Goal: Use online tool/utility: Utilize a website feature to perform a specific function

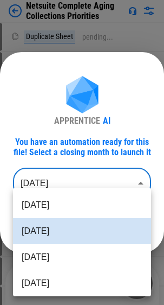
click at [140, 183] on body "Netsuite Complete Aging Collections Priorities Duplicate Sheet pending... Renam…" at bounding box center [82, 152] width 164 height 305
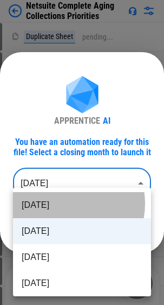
click at [63, 203] on li "[DATE]" at bounding box center [82, 205] width 138 height 26
type input "********"
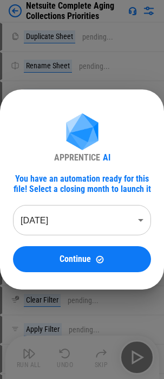
click at [101, 221] on body "Netsuite Complete Aging Collections Priorities Duplicate Sheet pending... Renam…" at bounding box center [82, 189] width 164 height 379
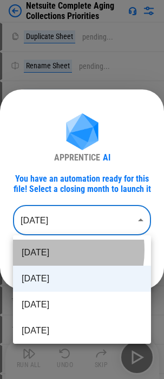
click at [38, 250] on li "[DATE]" at bounding box center [82, 253] width 138 height 26
type input "********"
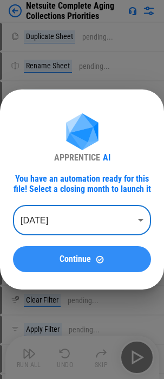
click at [79, 259] on span "Continue" at bounding box center [75, 259] width 31 height 9
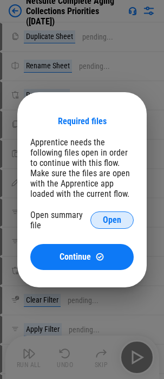
click at [118, 218] on span "Open" at bounding box center [112, 220] width 18 height 9
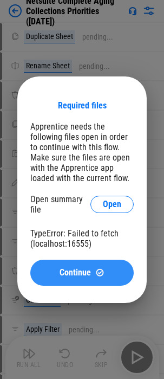
click at [94, 271] on div "Continue" at bounding box center [81, 272] width 77 height 9
click at [91, 273] on span "Continue" at bounding box center [75, 272] width 31 height 9
click at [70, 270] on span "Continue" at bounding box center [75, 272] width 31 height 9
click at [91, 273] on div "Continue" at bounding box center [81, 272] width 77 height 9
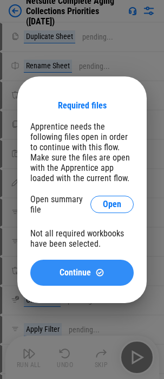
click at [91, 271] on span "Continue" at bounding box center [75, 272] width 31 height 9
click at [66, 263] on button "Continue" at bounding box center [82, 273] width 104 height 26
click at [65, 268] on span "Continue" at bounding box center [75, 272] width 31 height 9
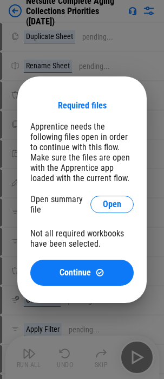
click at [112, 204] on span "Open" at bounding box center [112, 204] width 18 height 9
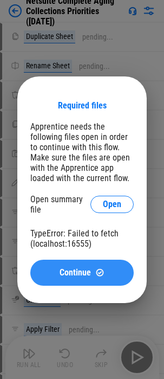
click at [73, 267] on button "Continue" at bounding box center [82, 273] width 104 height 26
